Goal: Find specific page/section: Find specific page/section

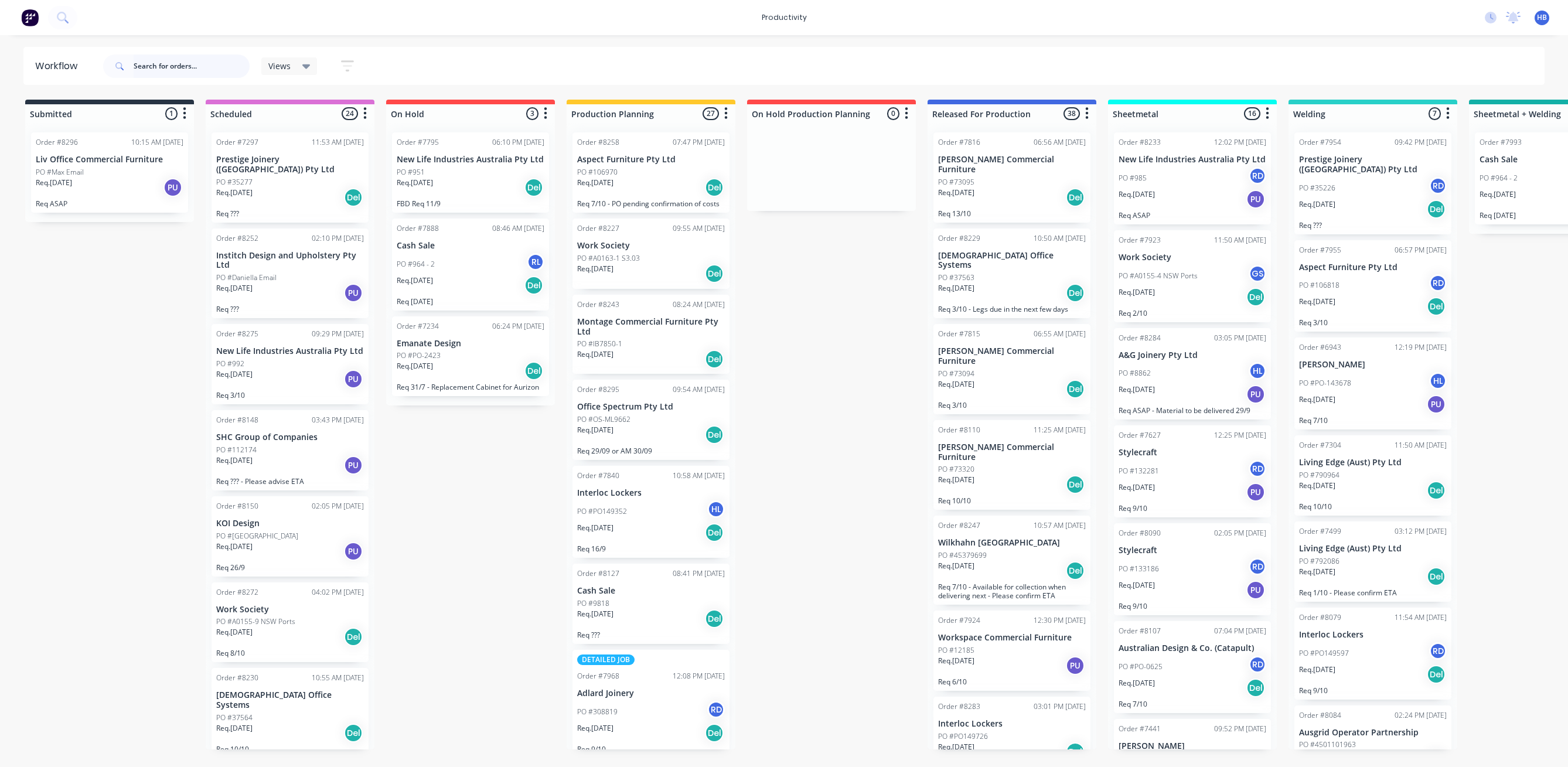
click at [190, 66] on input "text" at bounding box center [192, 66] width 116 height 23
type input "wilkhahn"
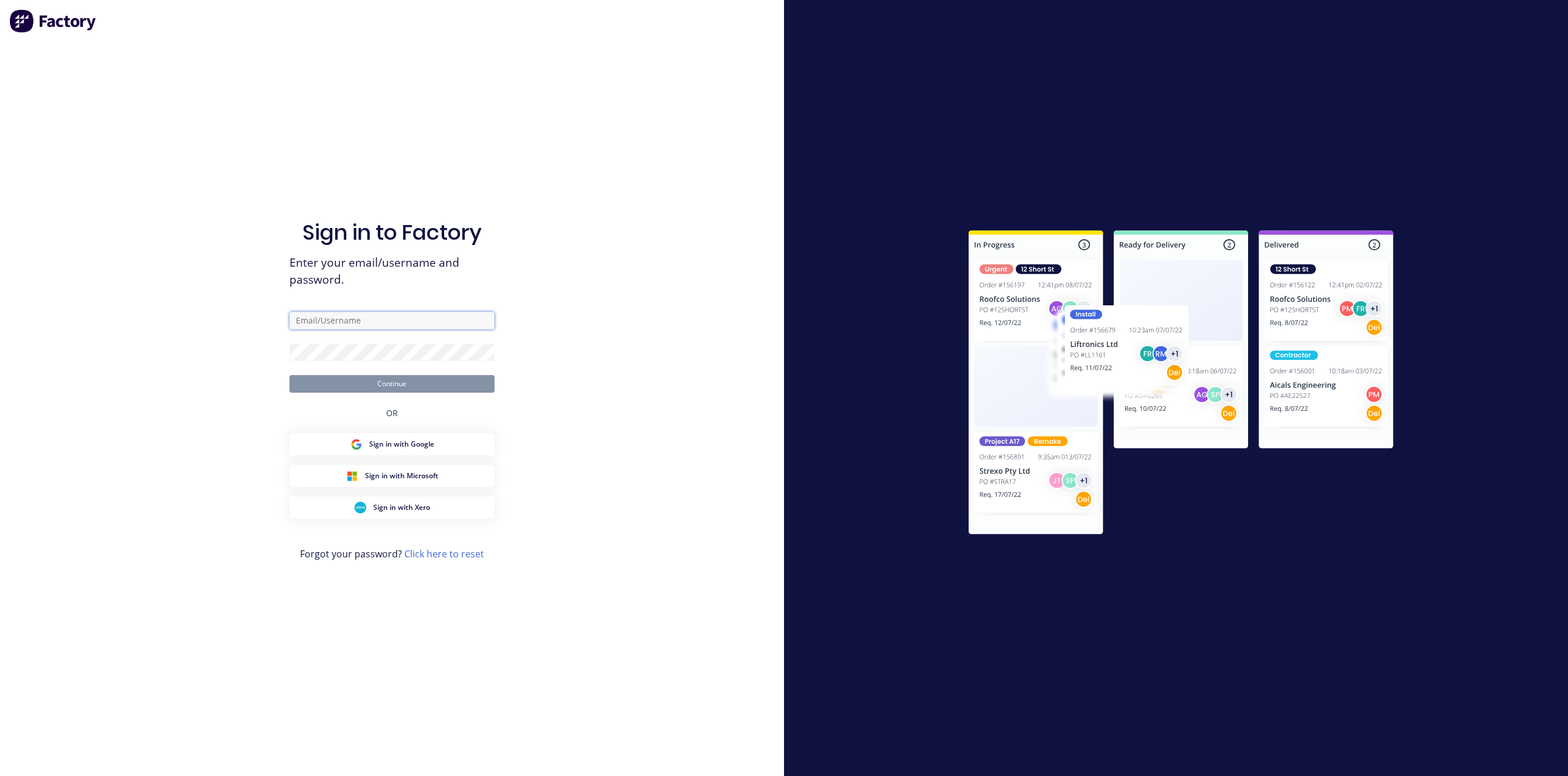
type input "[EMAIL_ADDRESS][DOMAIN_NAME]"
click at [351, 389] on button "Continue" at bounding box center [391, 383] width 205 height 17
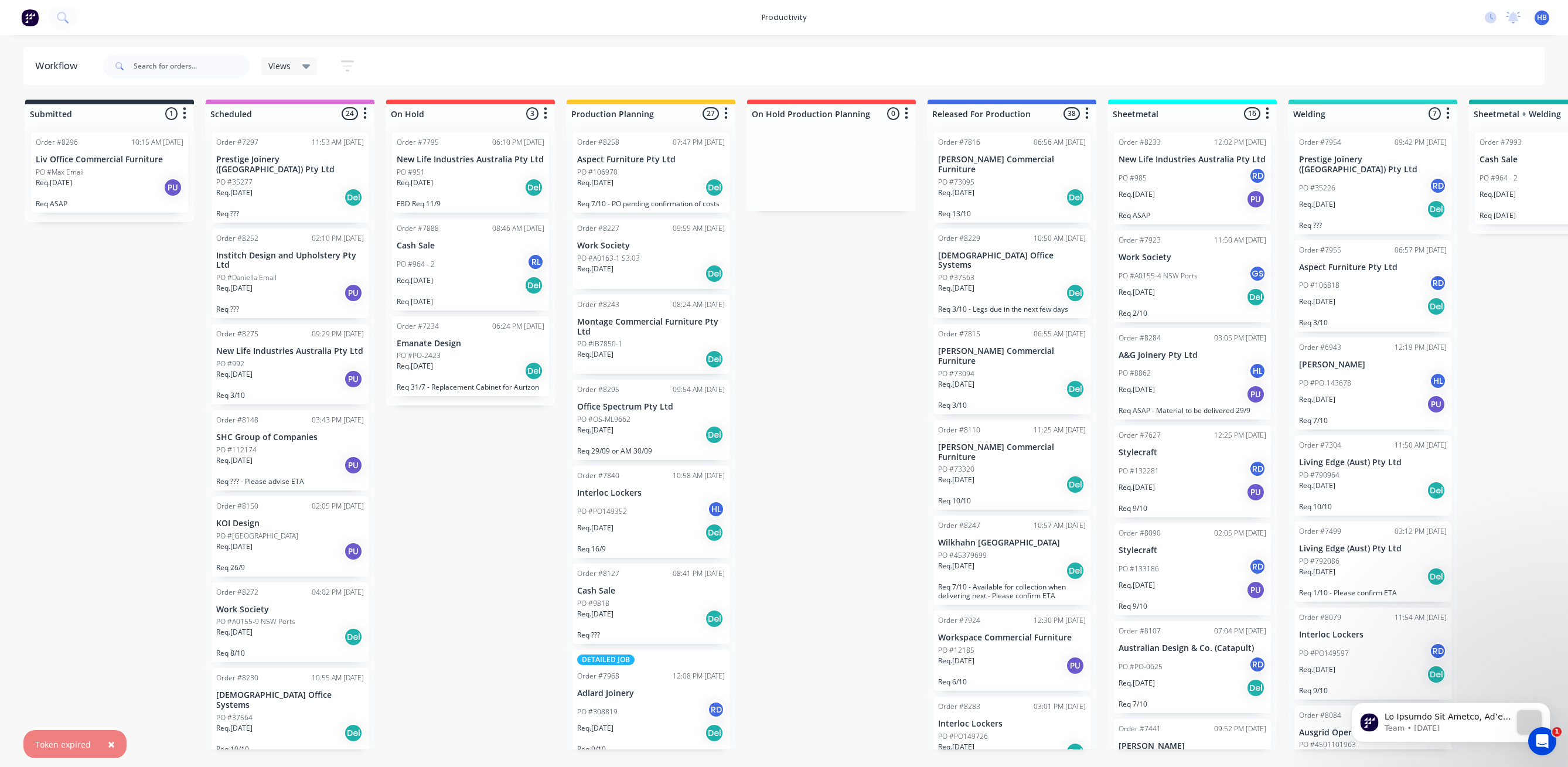
click at [208, 79] on div at bounding box center [176, 66] width 146 height 35
click at [208, 78] on div at bounding box center [176, 66] width 146 height 35
click at [229, 69] on input "text" at bounding box center [192, 66] width 116 height 23
type input "wilkhahn"
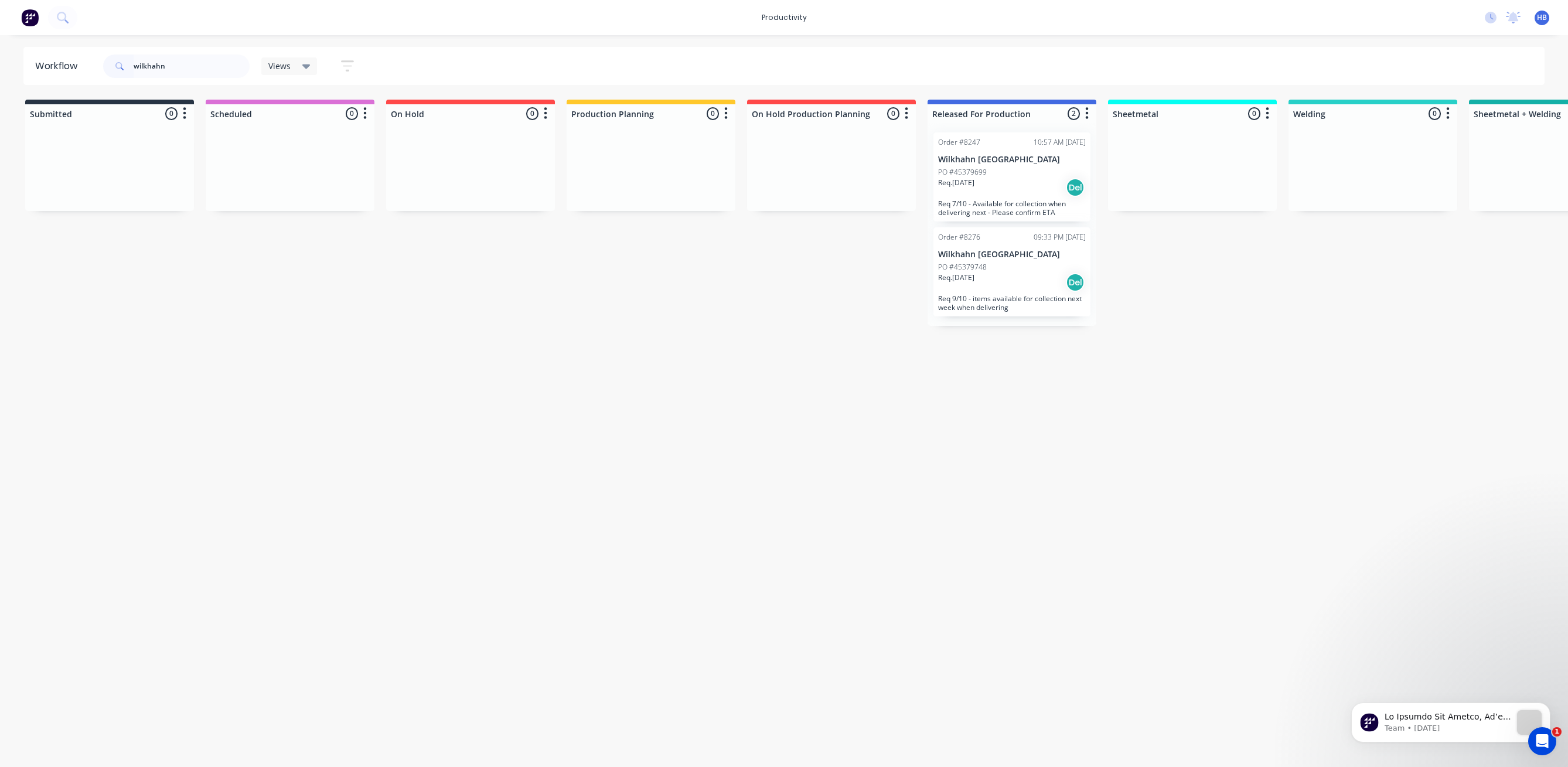
click at [1037, 697] on html "productivity productivity Workflow Planner Delivery Scheduling Timesheets No ne…" at bounding box center [784, 348] width 1568 height 697
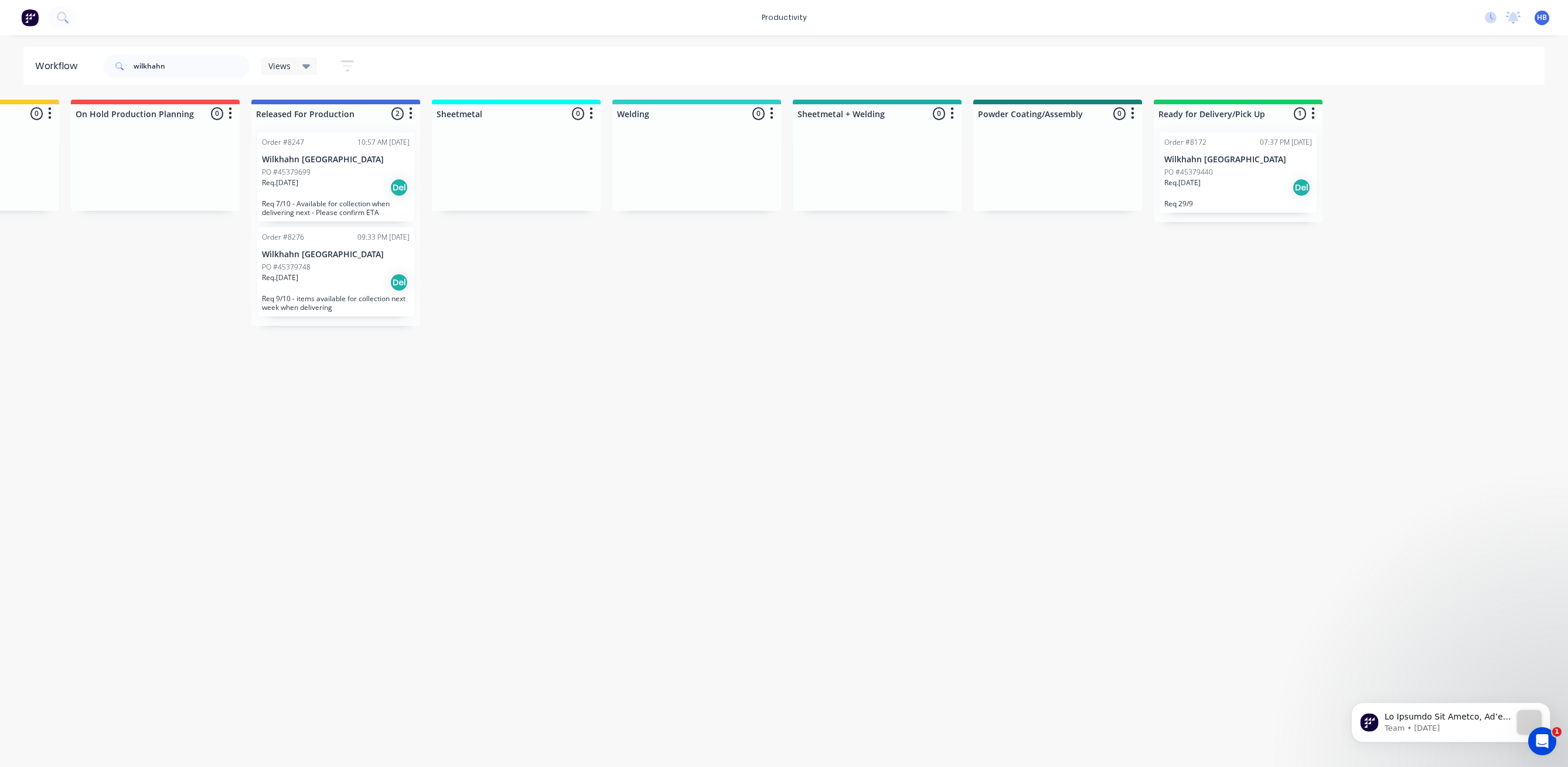
scroll to position [0, 726]
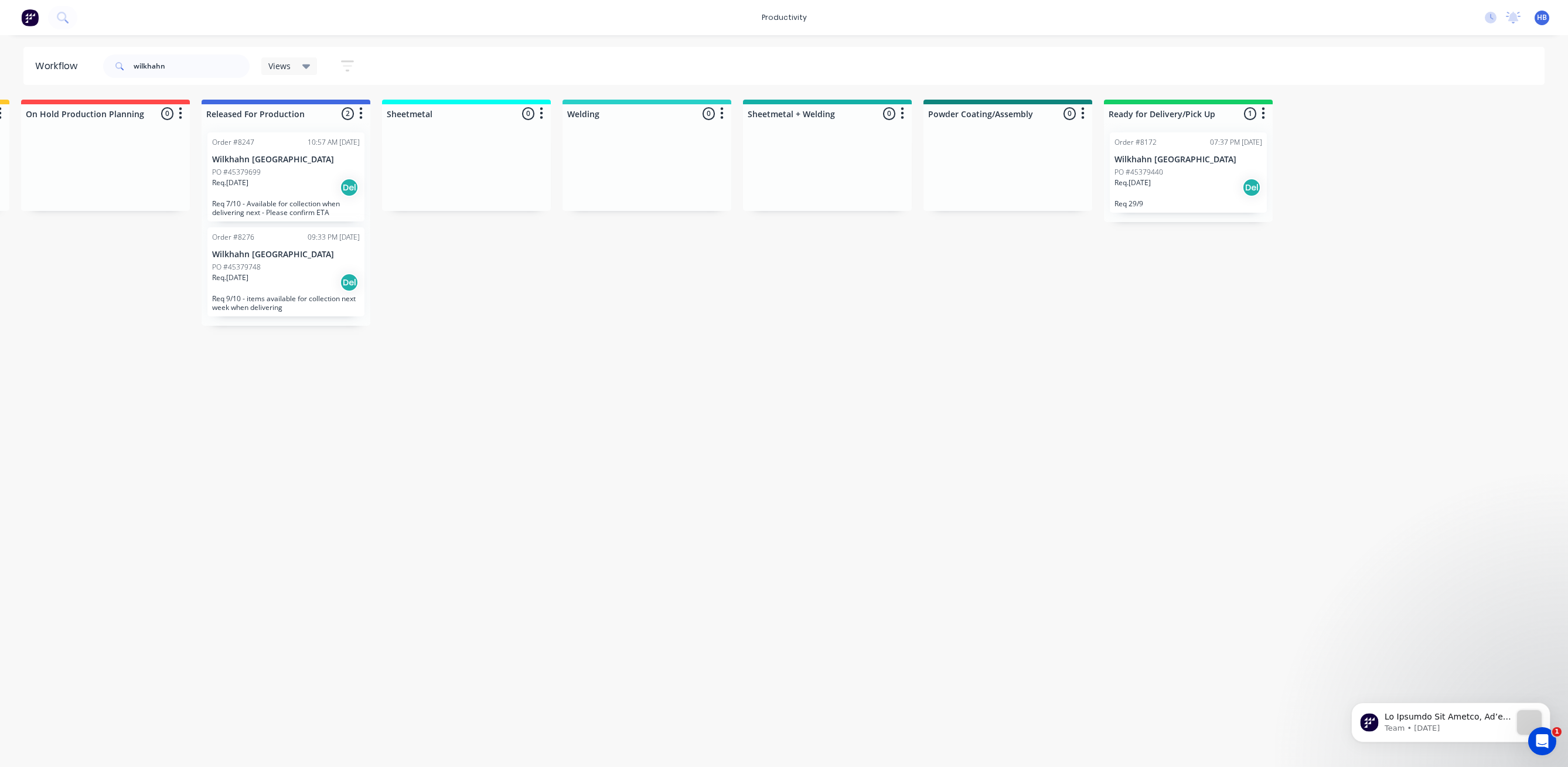
click at [1182, 170] on div "PO #45379440" at bounding box center [1189, 172] width 148 height 11
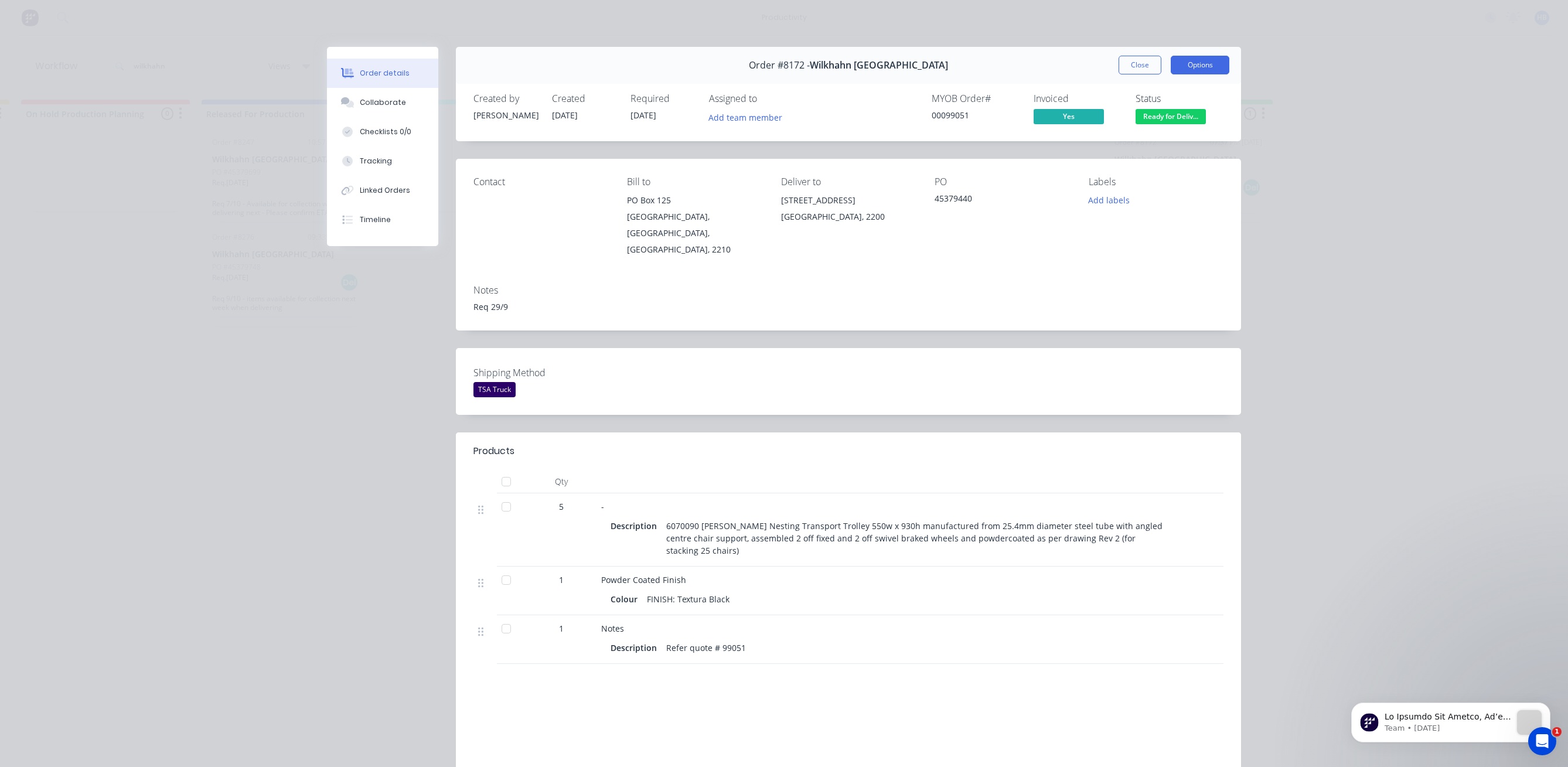
click at [1181, 65] on button "Options" at bounding box center [1200, 65] width 59 height 19
click at [1163, 115] on div "Work Order" at bounding box center [1167, 119] width 102 height 17
click at [1153, 137] on div "Standard" at bounding box center [1167, 142] width 102 height 17
